Goal: Consume media (video, audio)

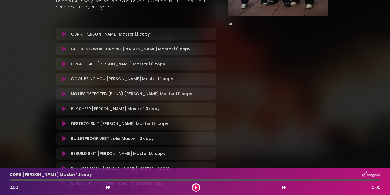
scroll to position [128, 0]
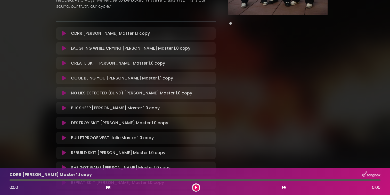
click at [60, 35] on button at bounding box center [64, 33] width 10 height 5
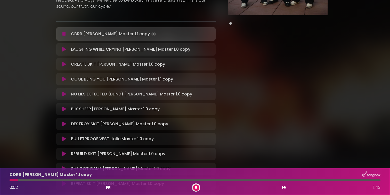
click at [69, 180] on div at bounding box center [195, 180] width 371 height 2
click at [65, 49] on icon at bounding box center [64, 49] width 4 height 5
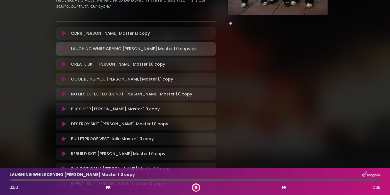
click at [34, 180] on div at bounding box center [195, 180] width 371 height 2
click at [68, 178] on div "LAUGHING WHILE CRYING [PERSON_NAME] Master 1.0 copy" at bounding box center [194, 175] width 377 height 7
click at [69, 181] on div at bounding box center [195, 180] width 371 height 2
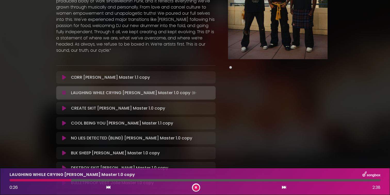
scroll to position [81, 0]
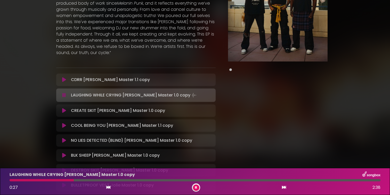
click at [64, 112] on icon at bounding box center [64, 110] width 4 height 5
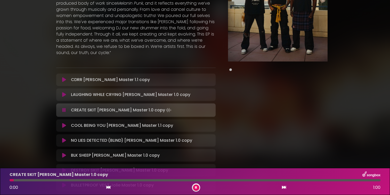
click at [65, 180] on div at bounding box center [195, 180] width 371 height 2
click at [148, 180] on div at bounding box center [195, 180] width 371 height 2
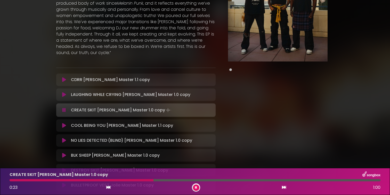
click at [65, 126] on icon at bounding box center [64, 125] width 4 height 5
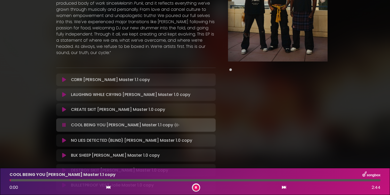
click at [73, 180] on div at bounding box center [195, 180] width 371 height 2
click at [65, 80] on icon at bounding box center [64, 79] width 4 height 5
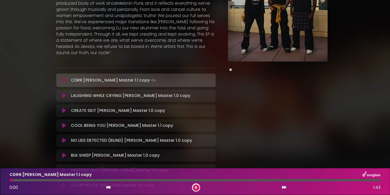
click at [198, 190] on div at bounding box center [196, 188] width 8 height 8
click at [195, 188] on icon at bounding box center [196, 187] width 2 height 3
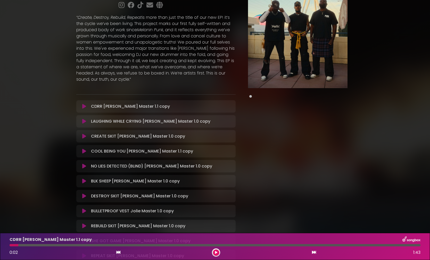
scroll to position [52, 0]
